Goal: Task Accomplishment & Management: Use online tool/utility

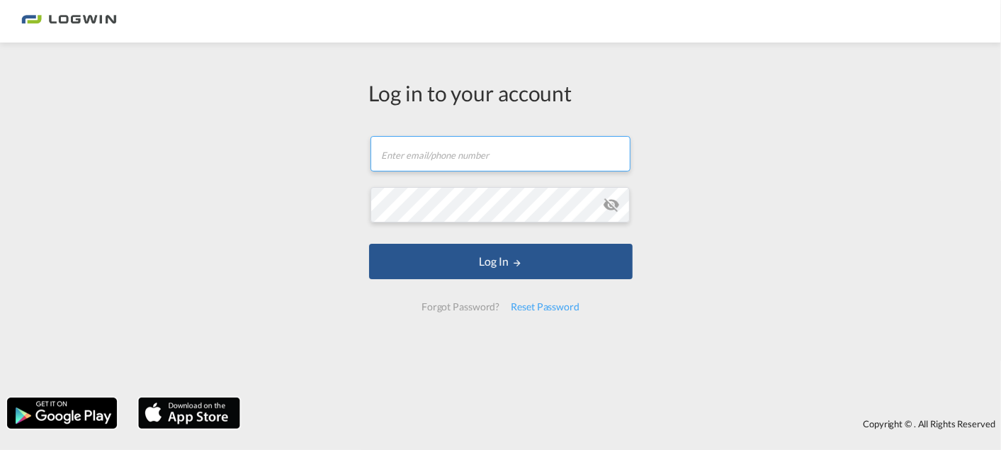
click at [407, 150] on input "text" at bounding box center [501, 153] width 260 height 35
type input "[EMAIL_ADDRESS][PERSON_NAME][DOMAIN_NAME]"
click at [369, 244] on button "Log In" at bounding box center [501, 261] width 264 height 35
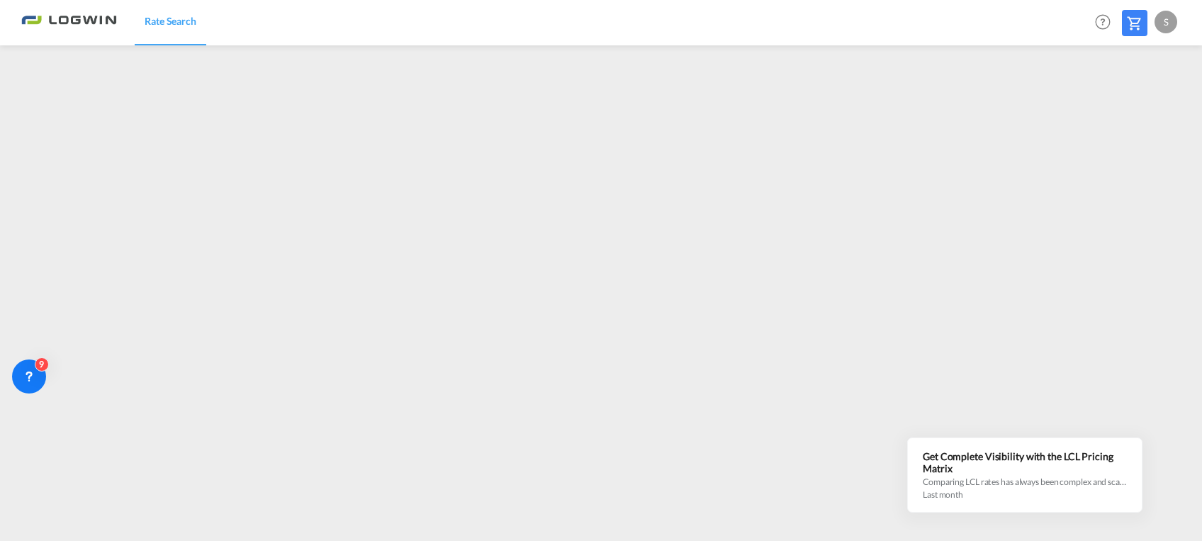
click at [581, 449] on md-content "Rate Search Help Resources Product Release S My Profile Logout" at bounding box center [601, 270] width 1202 height 541
